Goal: Navigation & Orientation: Understand site structure

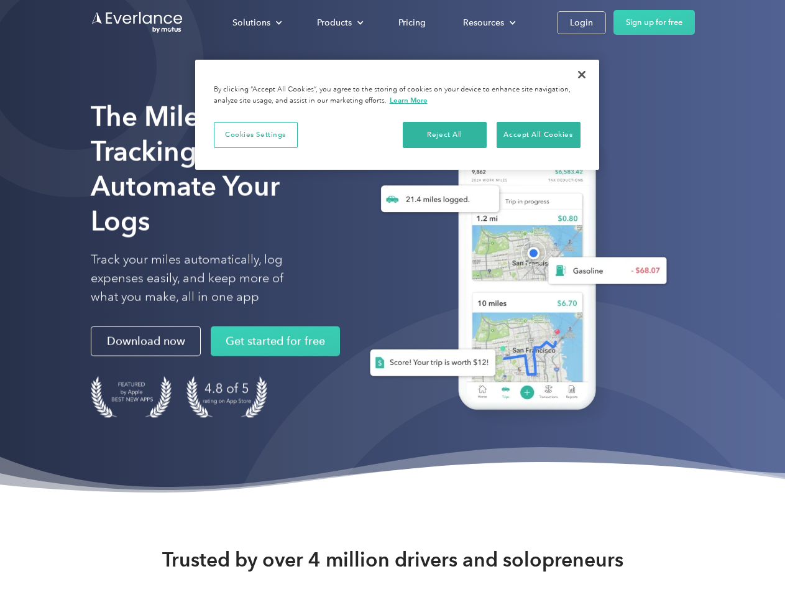
click at [257, 22] on div "Solutions" at bounding box center [251, 23] width 38 height 16
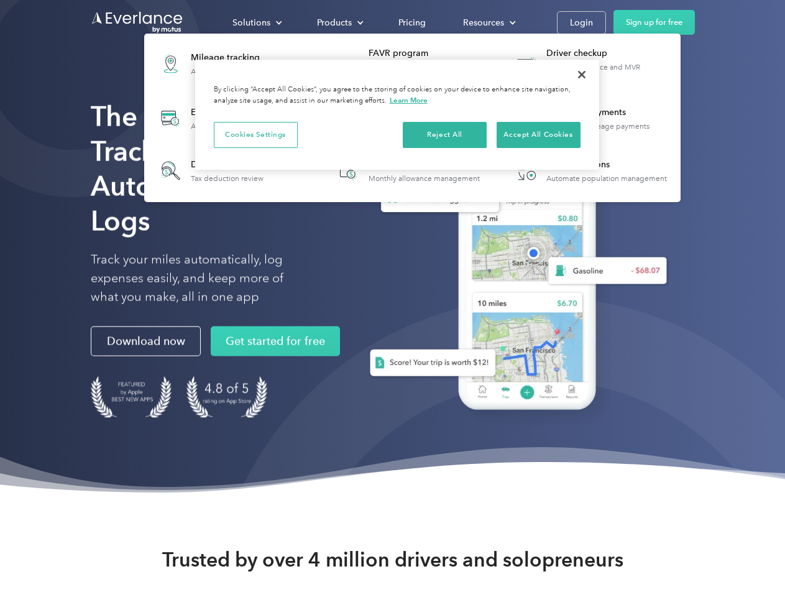
click at [339, 22] on div "Products" at bounding box center [334, 23] width 35 height 16
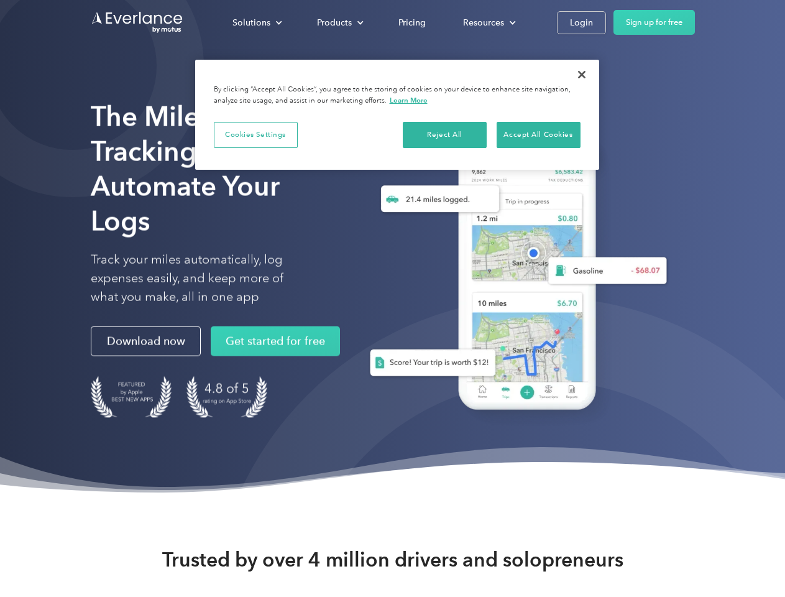
click at [488, 22] on div "Resources" at bounding box center [483, 23] width 41 height 16
click at [255, 134] on button "Cookies Settings" at bounding box center [256, 135] width 84 height 26
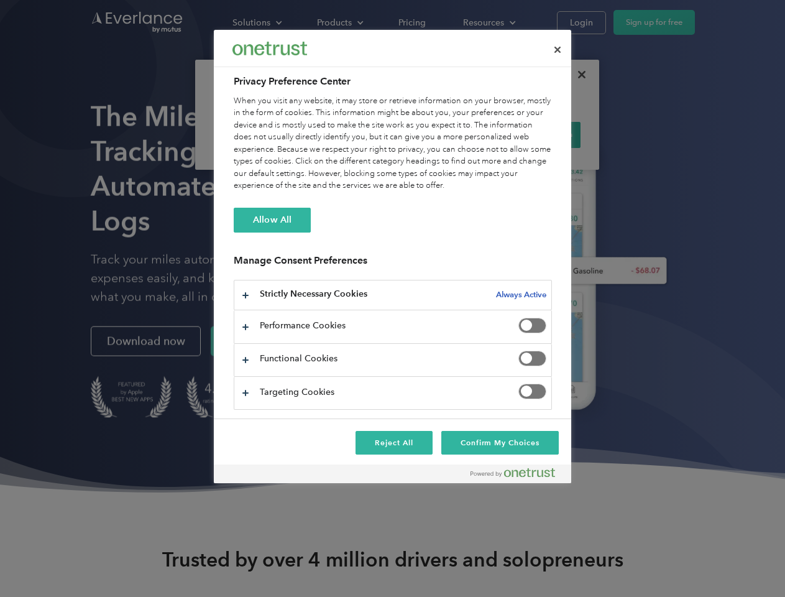
click at [445, 134] on div "When you visit any website, it may store or retrieve information on your browse…" at bounding box center [393, 143] width 318 height 97
click at [538, 134] on div "When you visit any website, it may store or retrieve information on your browse…" at bounding box center [393, 143] width 318 height 97
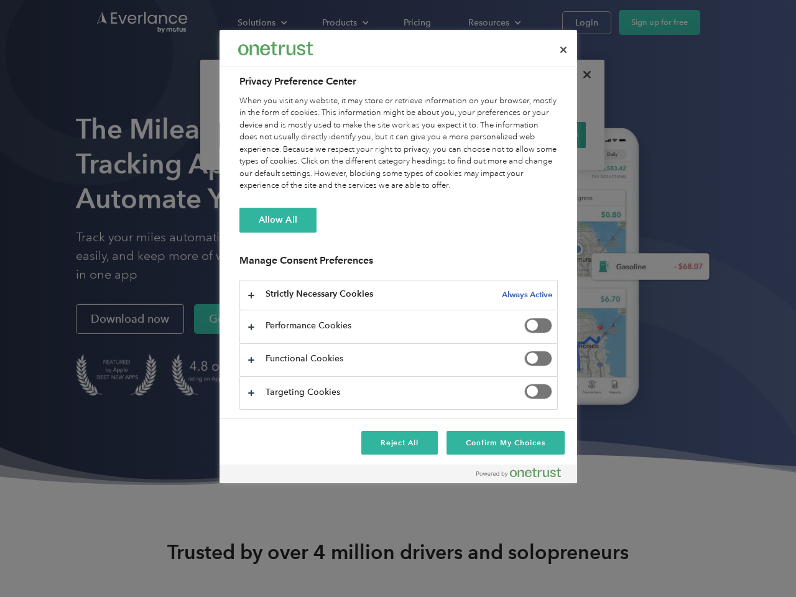
click at [582, 75] on div at bounding box center [398, 298] width 796 height 597
